Goal: Task Accomplishment & Management: Manage account settings

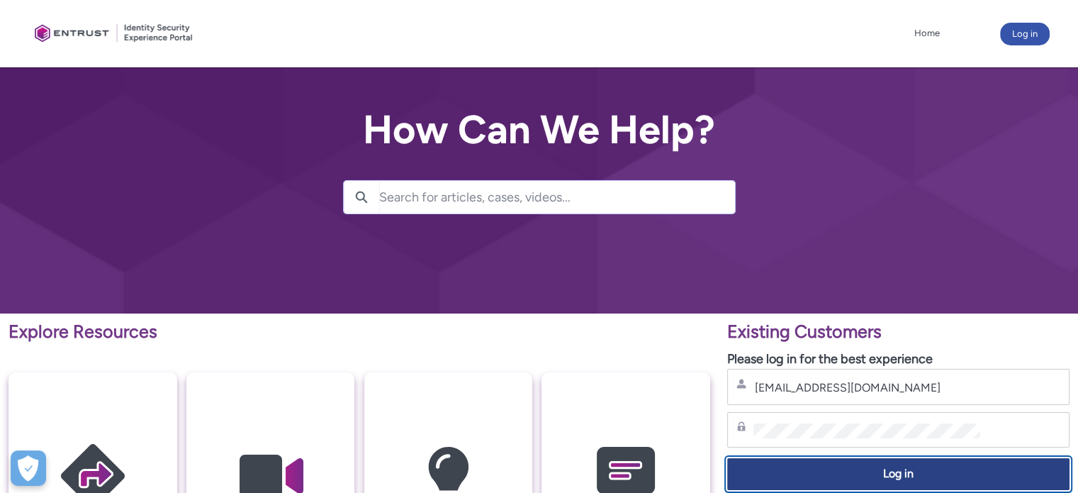
click at [902, 472] on span "Log in" at bounding box center [898, 474] width 324 height 16
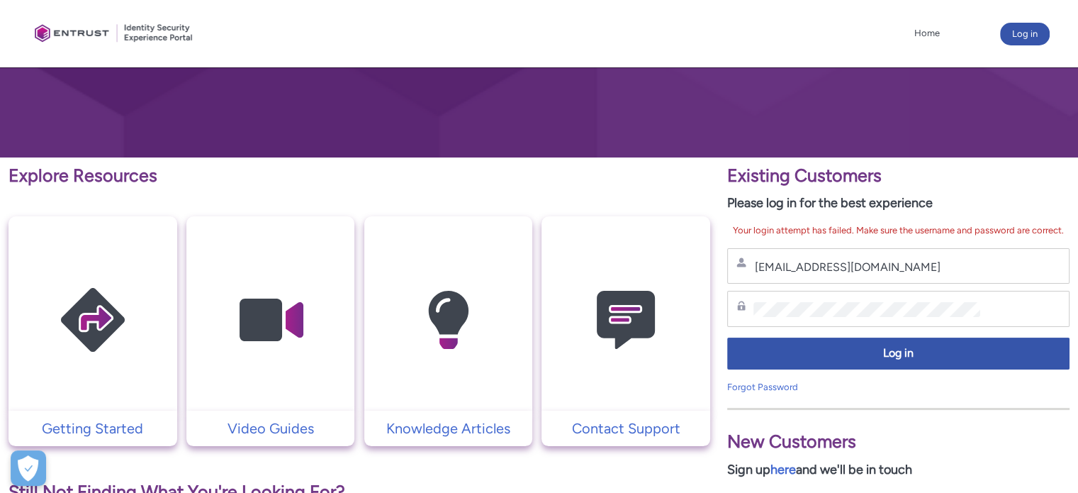
scroll to position [159, 0]
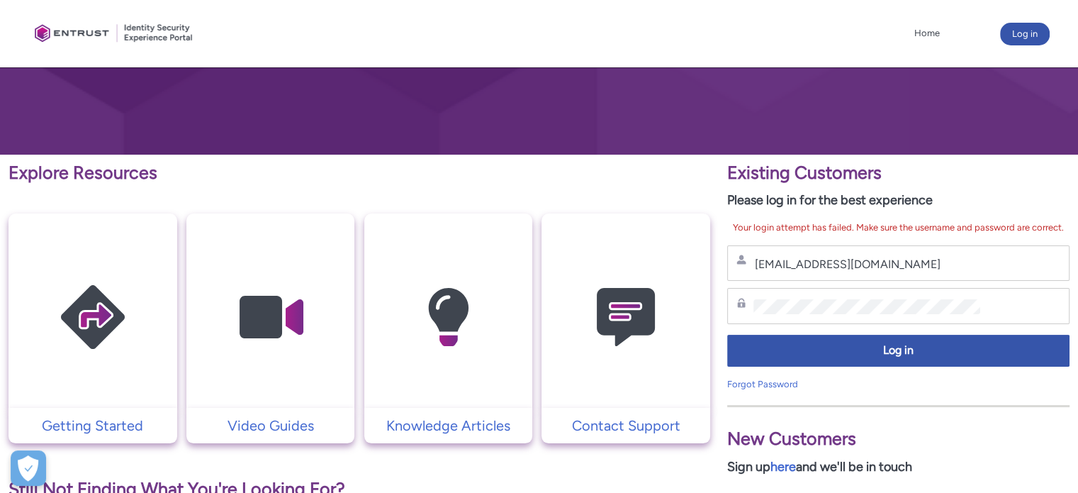
click at [910, 300] on div "Password" at bounding box center [898, 306] width 324 height 18
drag, startPoint x: 882, startPoint y: 274, endPoint x: 589, endPoint y: 277, distance: 293.4
click at [589, 277] on div "Explore Resources Getting Started Video Guides Knowledge Articles Contact Suppo…" at bounding box center [539, 469] width 1078 height 629
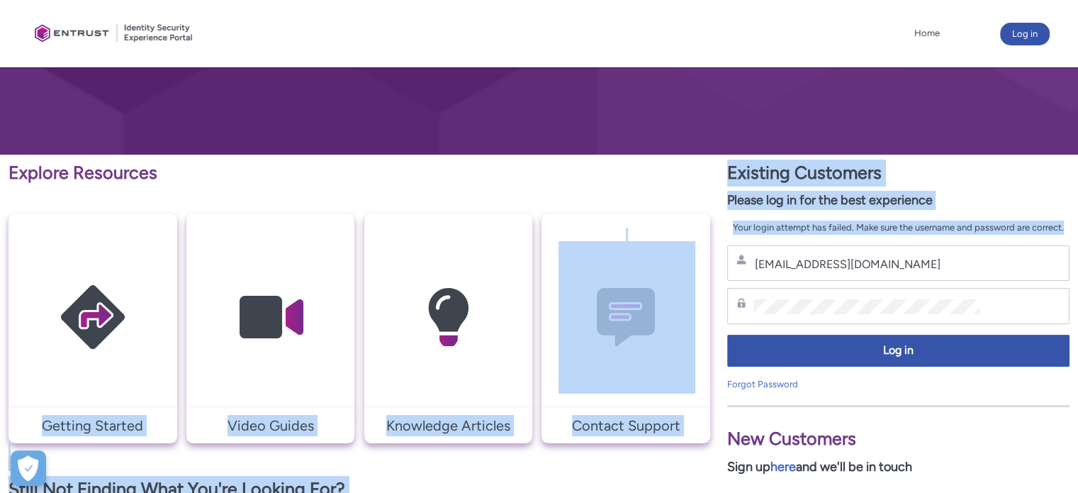
click at [919, 249] on div "max@roboticket.com Username" at bounding box center [898, 263] width 342 height 36
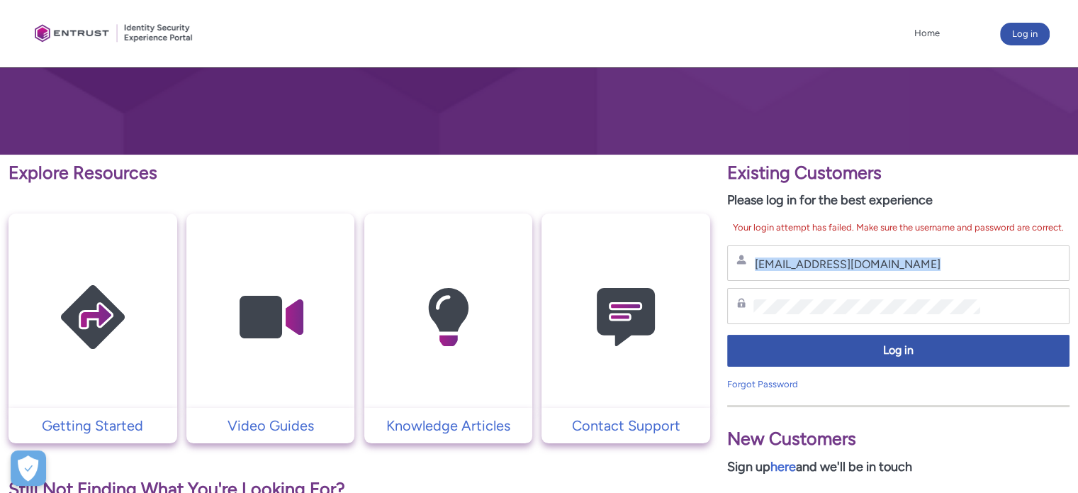
click at [919, 249] on div "max@roboticket.com Username" at bounding box center [898, 263] width 342 height 36
click at [894, 269] on input "max@roboticket.com" at bounding box center [866, 264] width 227 height 15
type input "max@roboticke"
click at [593, 169] on p "Explore Resources" at bounding box center [360, 172] width 702 height 27
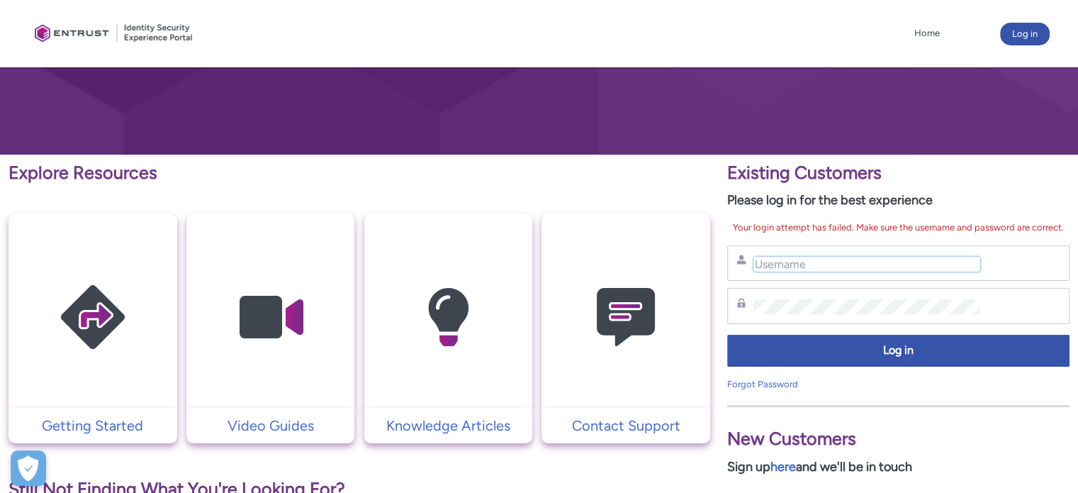
click at [809, 257] on input "Username" at bounding box center [866, 264] width 227 height 15
click at [1021, 27] on button "Log in" at bounding box center [1025, 34] width 50 height 23
